Goal: Transaction & Acquisition: Purchase product/service

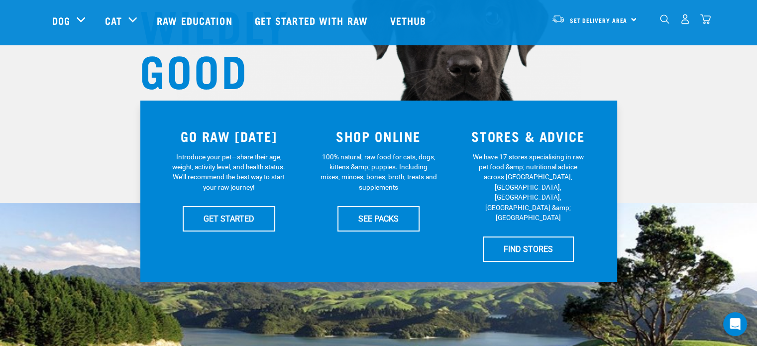
scroll to position [179, 0]
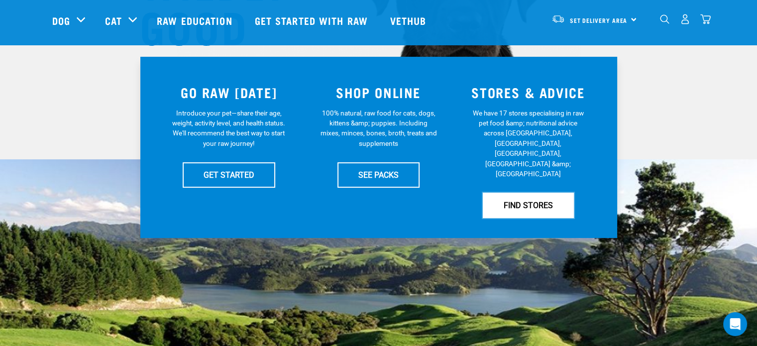
click at [534, 193] on link "FIND STORES" at bounding box center [528, 205] width 91 height 25
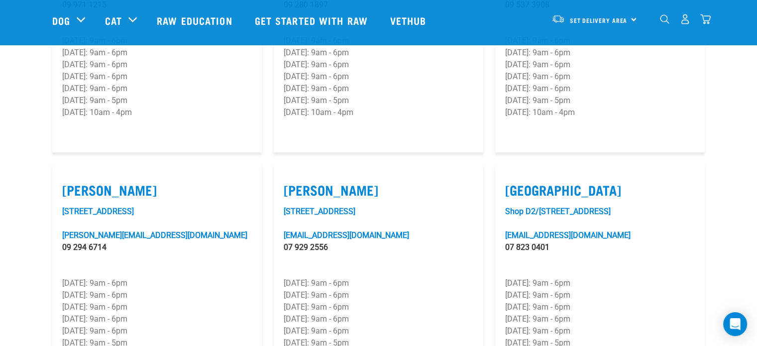
scroll to position [916, 0]
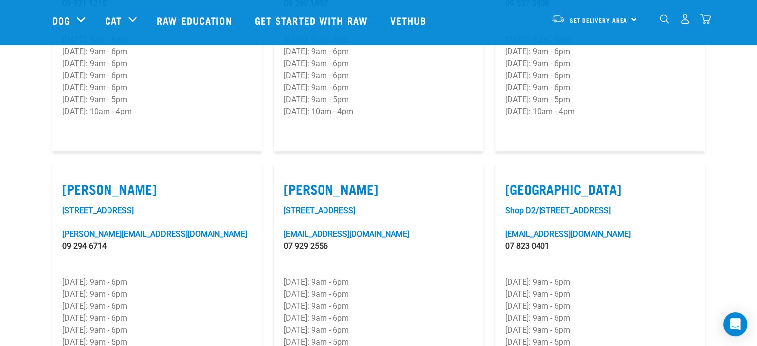
click at [90, 181] on label "[PERSON_NAME]" at bounding box center [157, 188] width 190 height 15
click at [69, 173] on input "[PERSON_NAME]" at bounding box center [65, 176] width 6 height 6
checkbox input "true"
click at [102, 206] on link "1/236 Great South Road" at bounding box center [98, 210] width 72 height 9
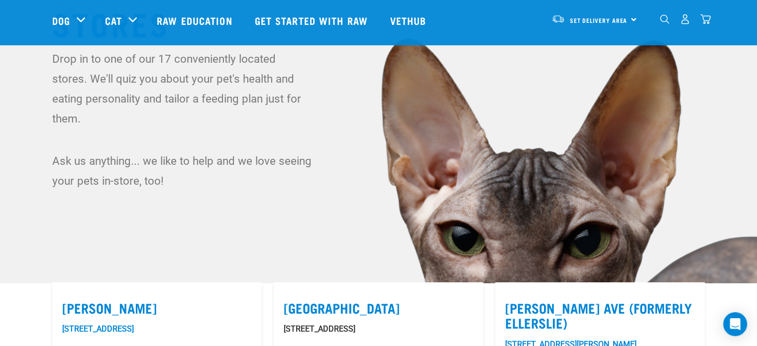
scroll to position [53, 0]
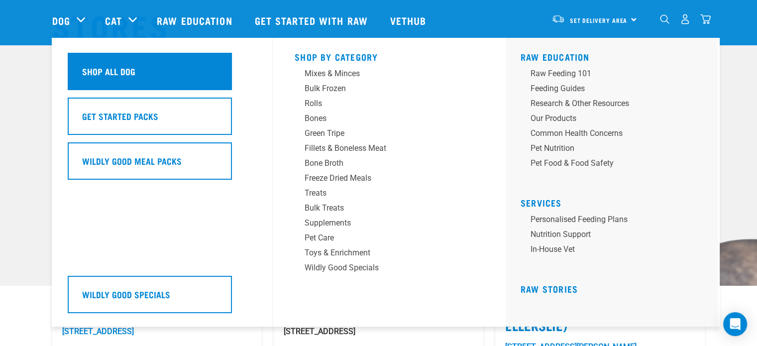
click at [212, 71] on div "Shop All Dog" at bounding box center [150, 71] width 164 height 37
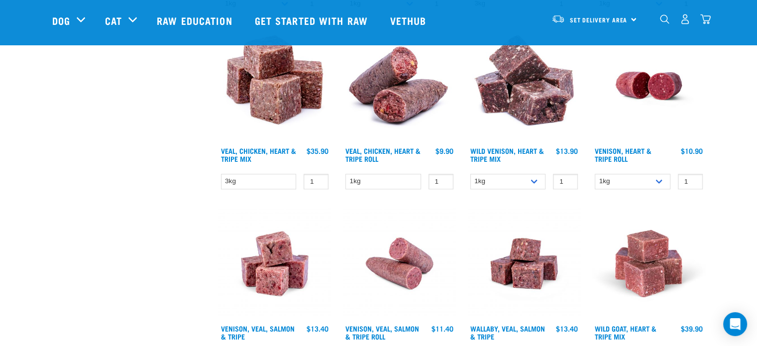
scroll to position [1354, 0]
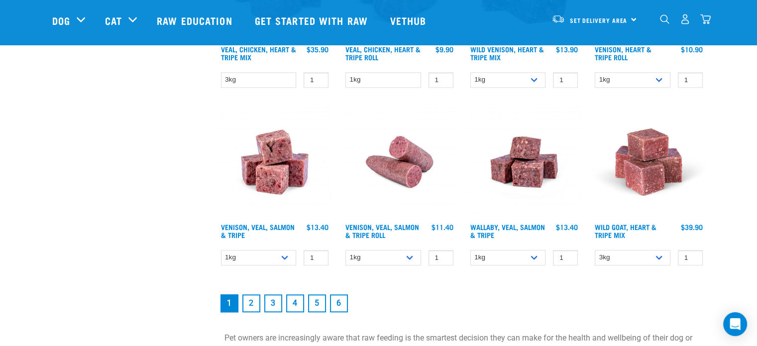
click at [250, 294] on link "2" at bounding box center [251, 303] width 18 height 18
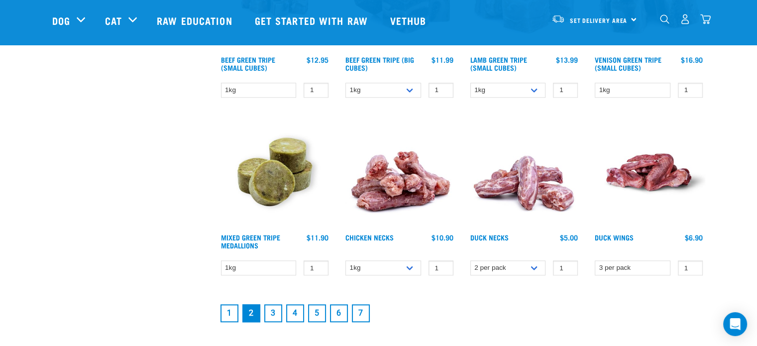
scroll to position [1298, 0]
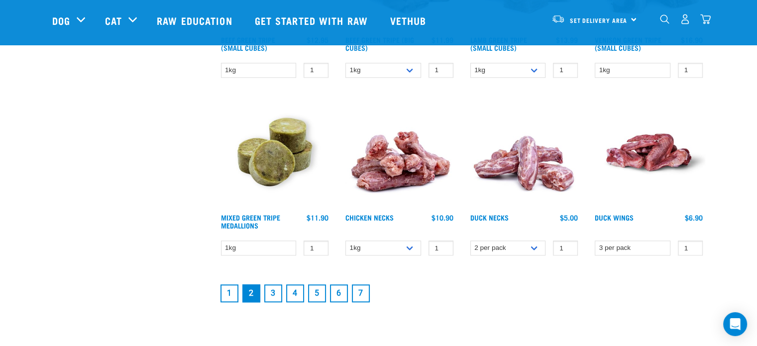
click at [274, 286] on link "3" at bounding box center [273, 293] width 18 height 18
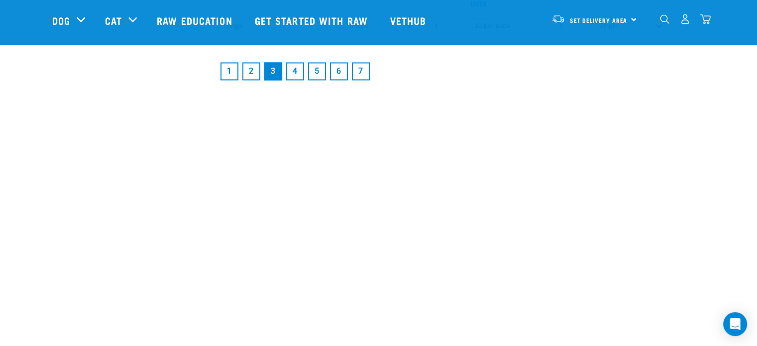
scroll to position [1502, 0]
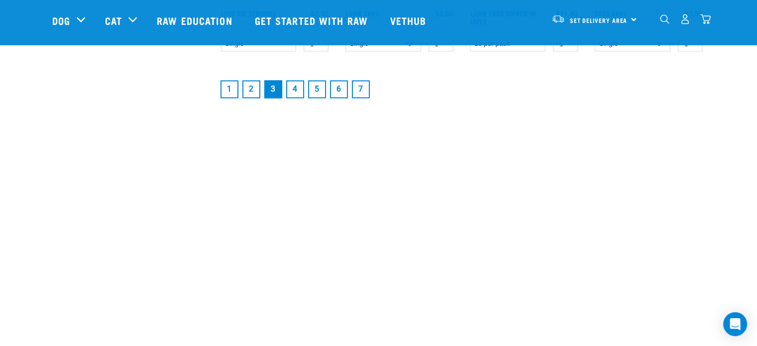
click at [298, 92] on link "4" at bounding box center [295, 89] width 18 height 18
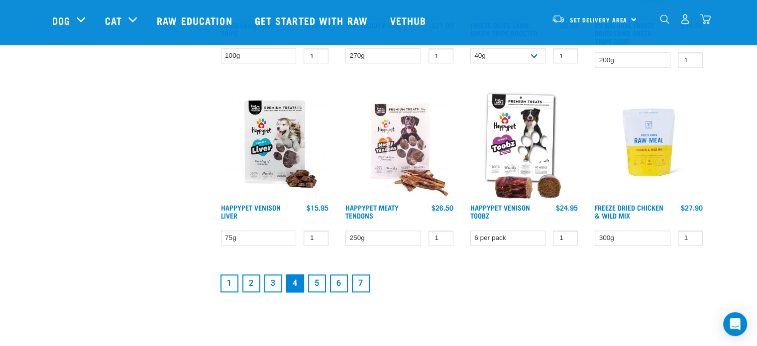
scroll to position [1354, 0]
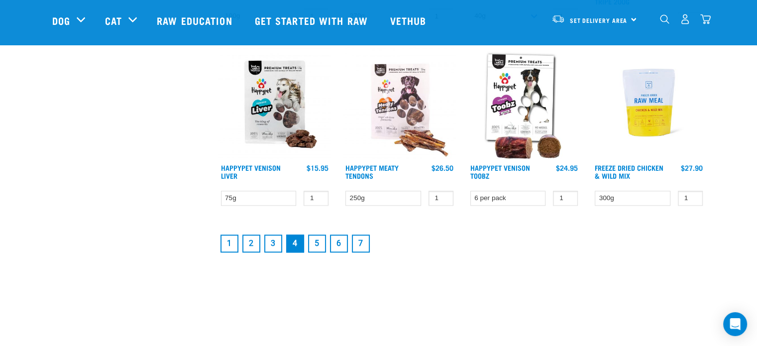
click at [315, 237] on link "5" at bounding box center [317, 244] width 18 height 18
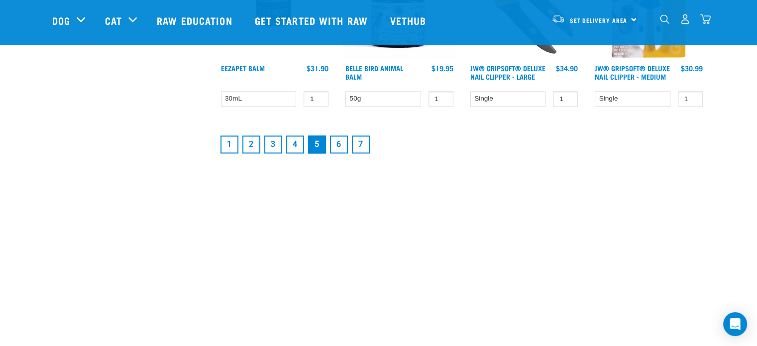
scroll to position [1468, 0]
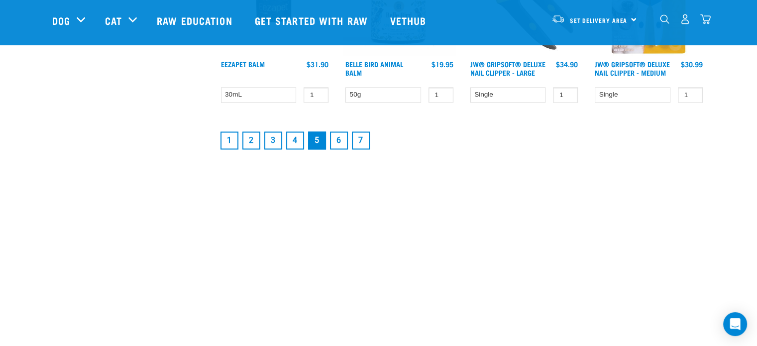
click at [335, 144] on link "6" at bounding box center [339, 140] width 18 height 18
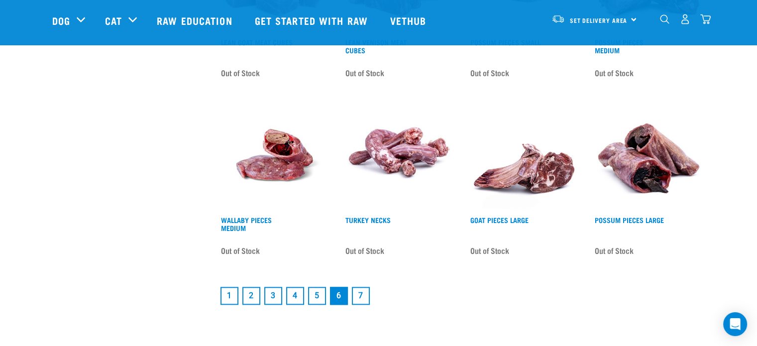
scroll to position [1334, 0]
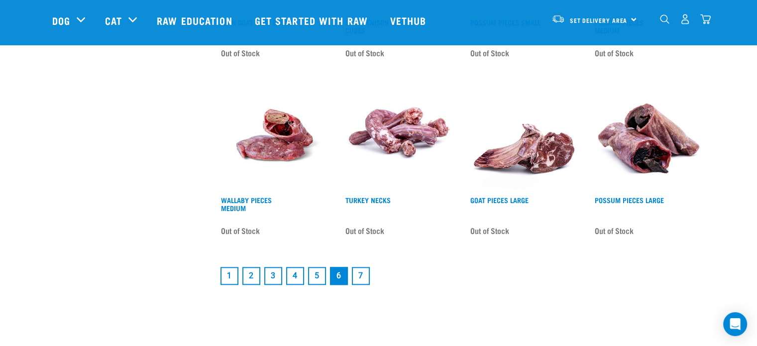
click at [362, 275] on link "7" at bounding box center [361, 276] width 18 height 18
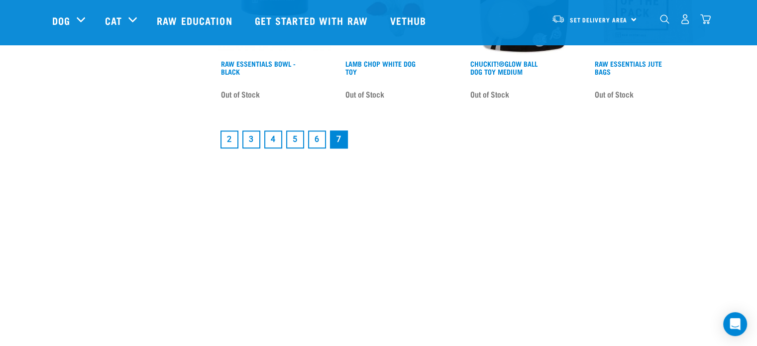
scroll to position [1255, 0]
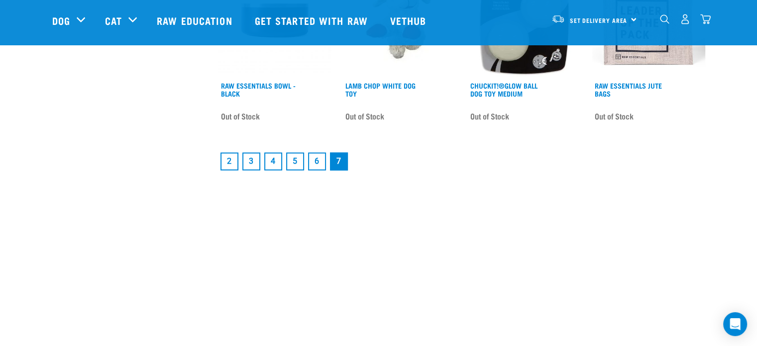
click at [232, 155] on link "2" at bounding box center [230, 161] width 18 height 18
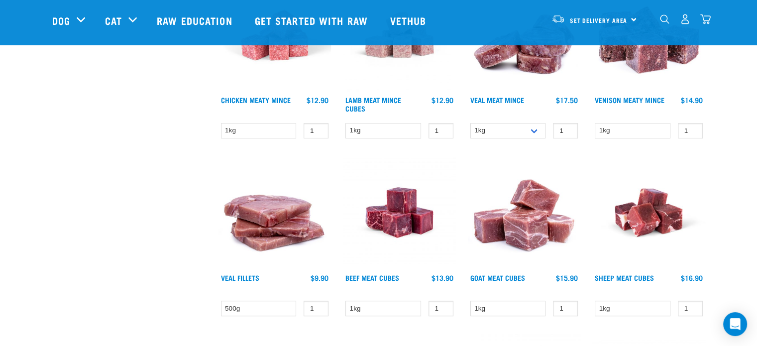
scroll to position [737, 0]
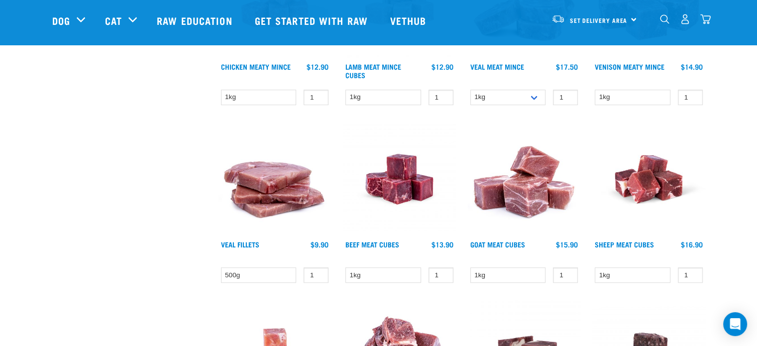
click at [392, 191] on img at bounding box center [399, 179] width 113 height 113
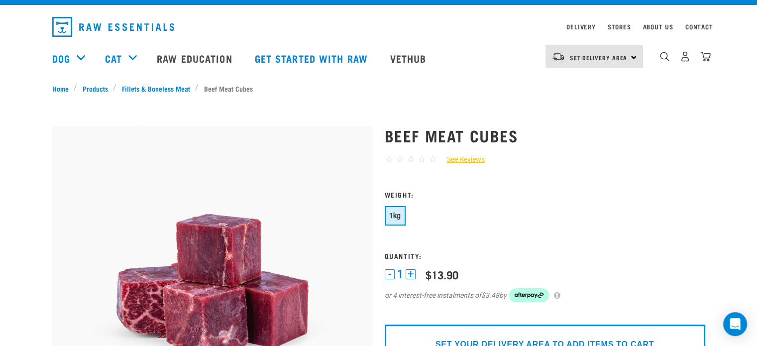
scroll to position [40, 0]
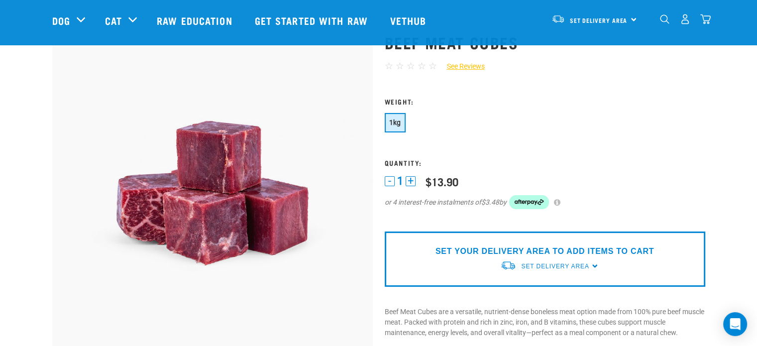
click at [345, 198] on img at bounding box center [212, 193] width 321 height 321
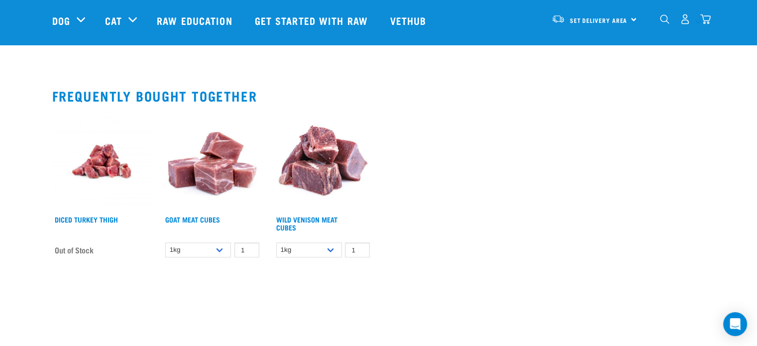
scroll to position [637, 0]
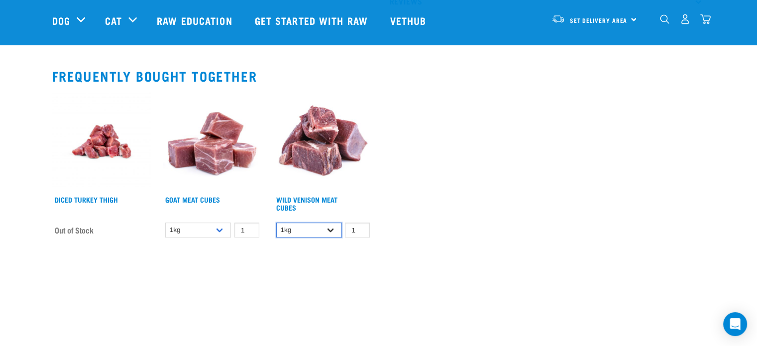
click at [335, 229] on select "1kg" at bounding box center [309, 230] width 66 height 15
click at [333, 230] on select "1kg" at bounding box center [309, 230] width 66 height 15
click at [217, 227] on select "1kg" at bounding box center [198, 230] width 66 height 15
click at [417, 225] on div "Diced Turkey Thigh Out of Stock 1 0 100 1 0" at bounding box center [378, 168] width 665 height 164
